Goal: Information Seeking & Learning: Learn about a topic

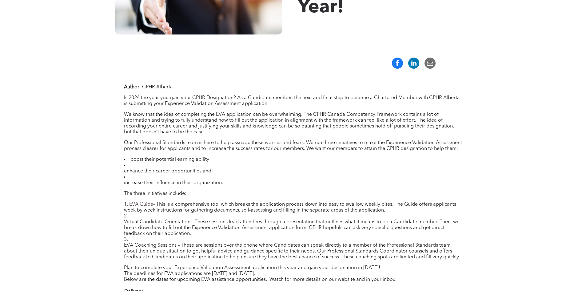
scroll to position [185, 0]
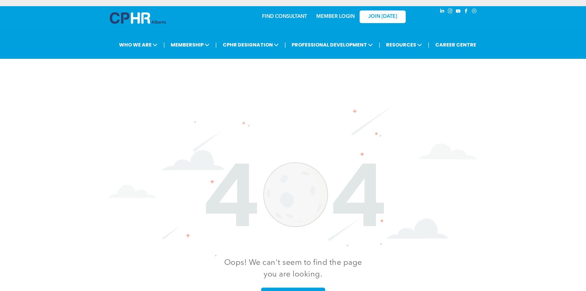
scroll to position [54, 0]
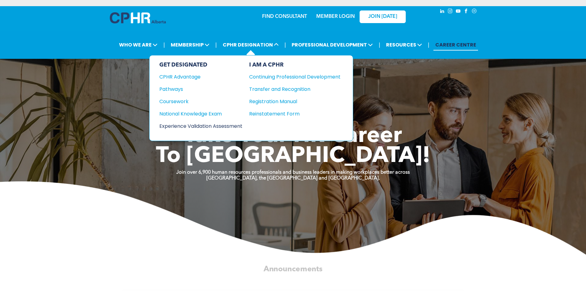
click at [218, 124] on div "Experience Validation Assessment" at bounding box center [196, 126] width 75 height 8
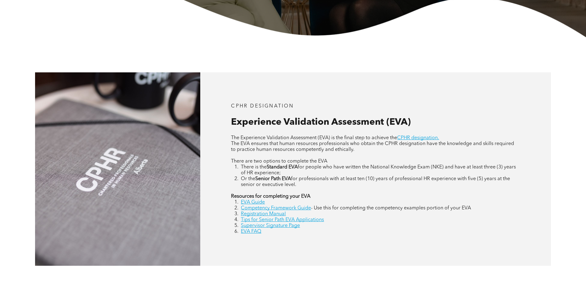
scroll to position [277, 0]
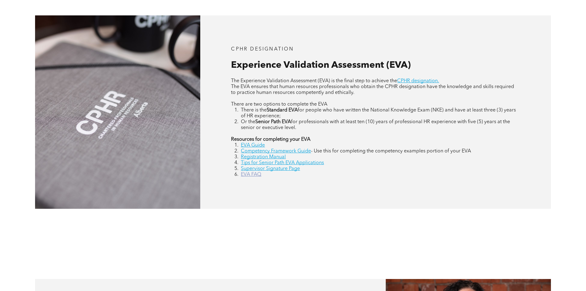
click at [251, 174] on link "EVA FAQ" at bounding box center [251, 174] width 20 height 5
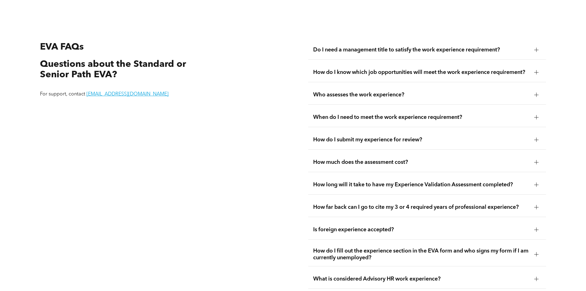
scroll to position [1158, 0]
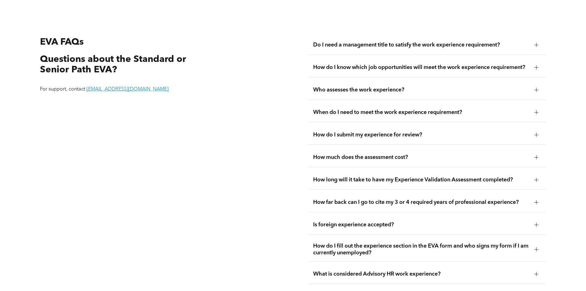
click at [463, 86] on span "Who assesses the work experience?" at bounding box center [421, 89] width 216 height 7
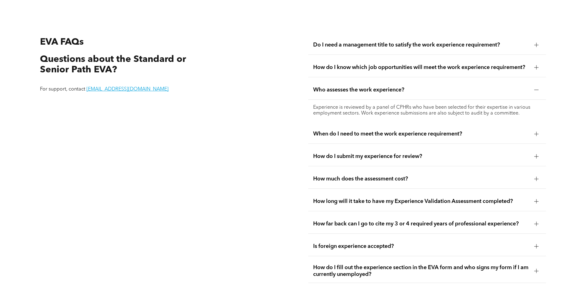
click at [463, 86] on span "Who assesses the work experience?" at bounding box center [421, 89] width 216 height 7
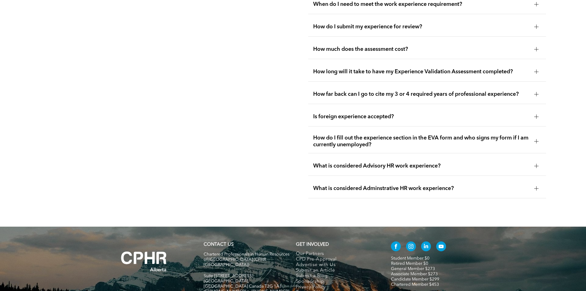
scroll to position [1313, 0]
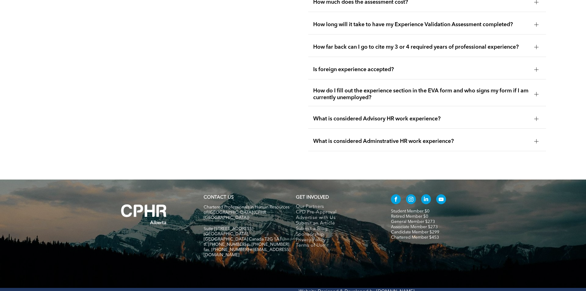
click at [400, 115] on span "What is considered Advisory HR work experience?" at bounding box center [421, 118] width 216 height 7
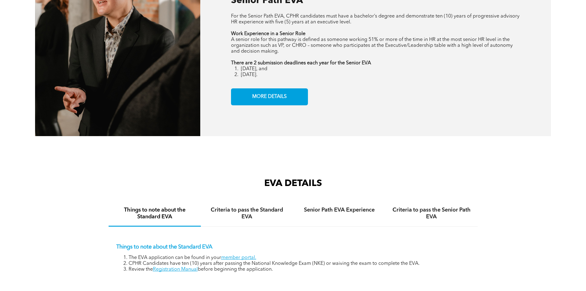
scroll to position [852, 0]
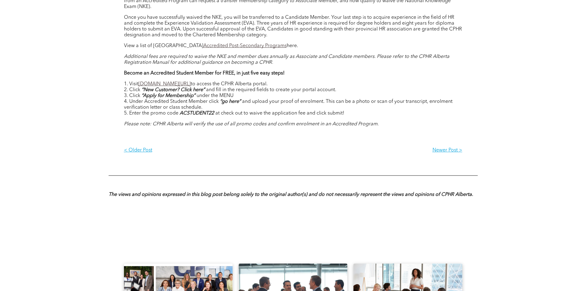
scroll to position [585, 0]
